Goal: Task Accomplishment & Management: Use online tool/utility

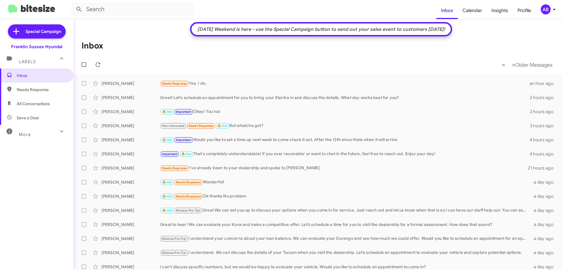
click at [354, 24] on mat-toolbar-row "[DATE] Weekend is here - use the Special Campaign button to send out your sales…" at bounding box center [321, 29] width 262 height 14
click at [356, 28] on div "[DATE] Weekend is here - use the Special Campaign button to send out your sales…" at bounding box center [322, 29] width 254 height 6
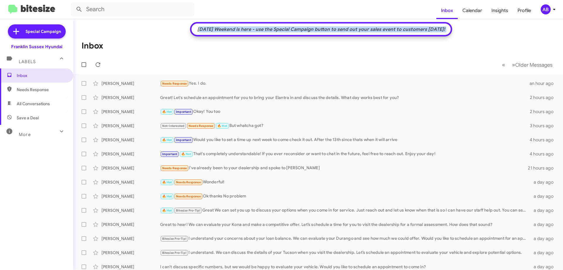
click at [356, 28] on div "[DATE] Weekend is here - use the Special Campaign button to send out your sales…" at bounding box center [322, 29] width 254 height 6
click at [48, 34] on span "Special Campaign" at bounding box center [44, 31] width 36 height 6
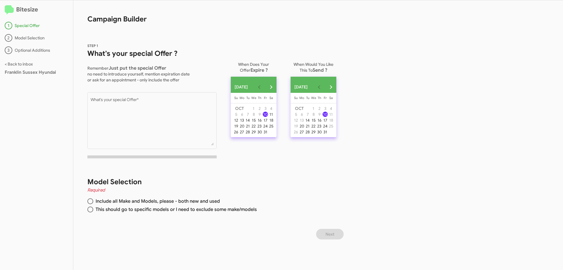
click at [185, 130] on textarea "What's your special Offer *" at bounding box center [152, 122] width 123 height 48
